Goal: Complete application form

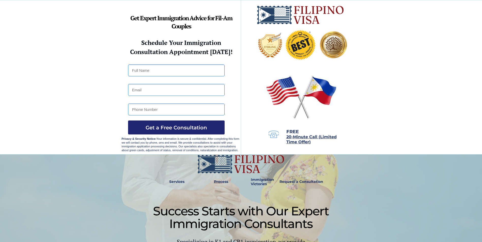
click at [197, 74] on input "text" at bounding box center [176, 71] width 97 height 12
type input "[PERSON_NAME]"
type input "[EMAIL_ADDRESS][DOMAIN_NAME]"
type input "09399860738"
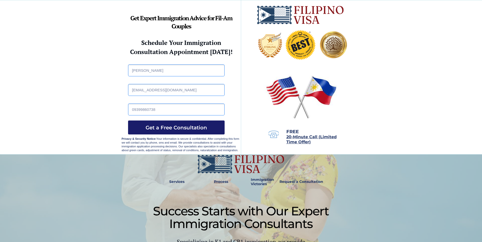
click at [166, 125] on span "Get a Free Consultation" at bounding box center [176, 128] width 97 height 6
